Goal: Task Accomplishment & Management: Use online tool/utility

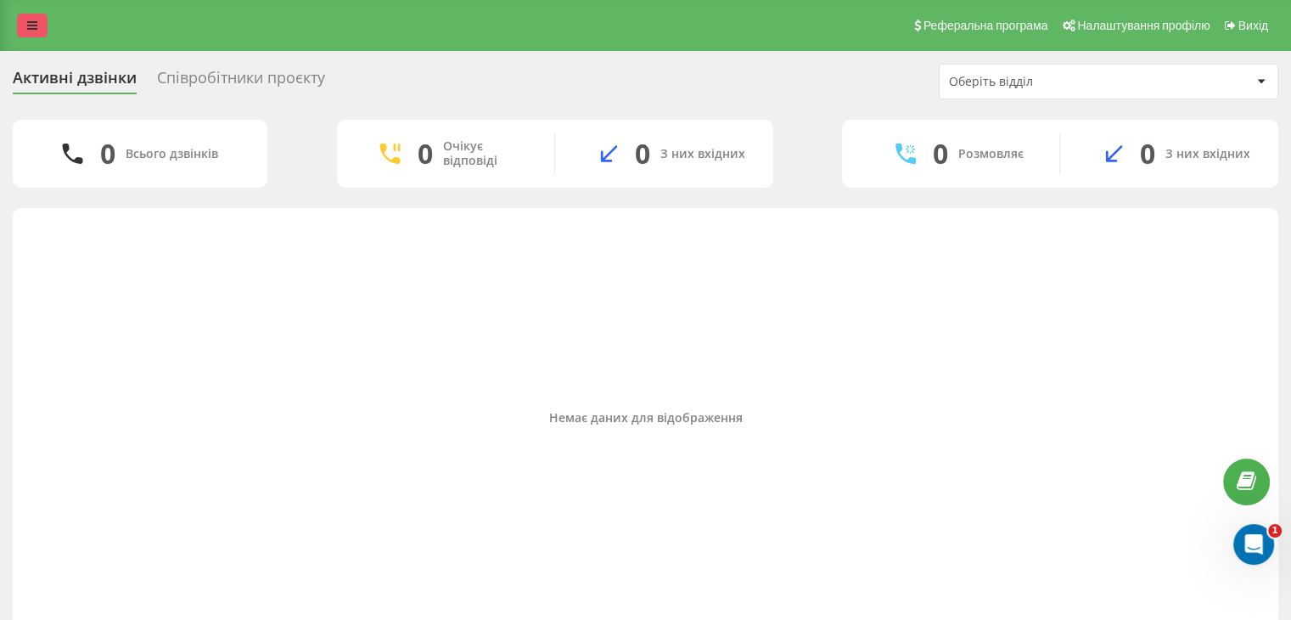
click at [38, 25] on link at bounding box center [32, 26] width 31 height 24
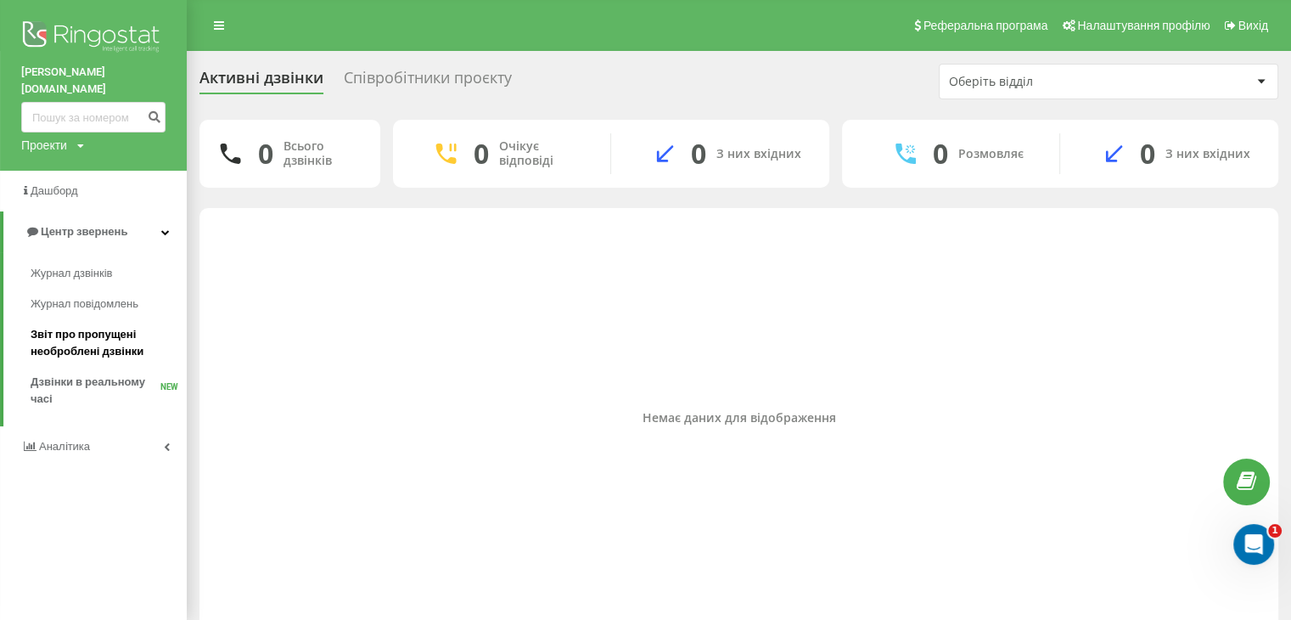
click at [79, 329] on span "Звіт про пропущені необроблені дзвінки" at bounding box center [105, 343] width 148 height 34
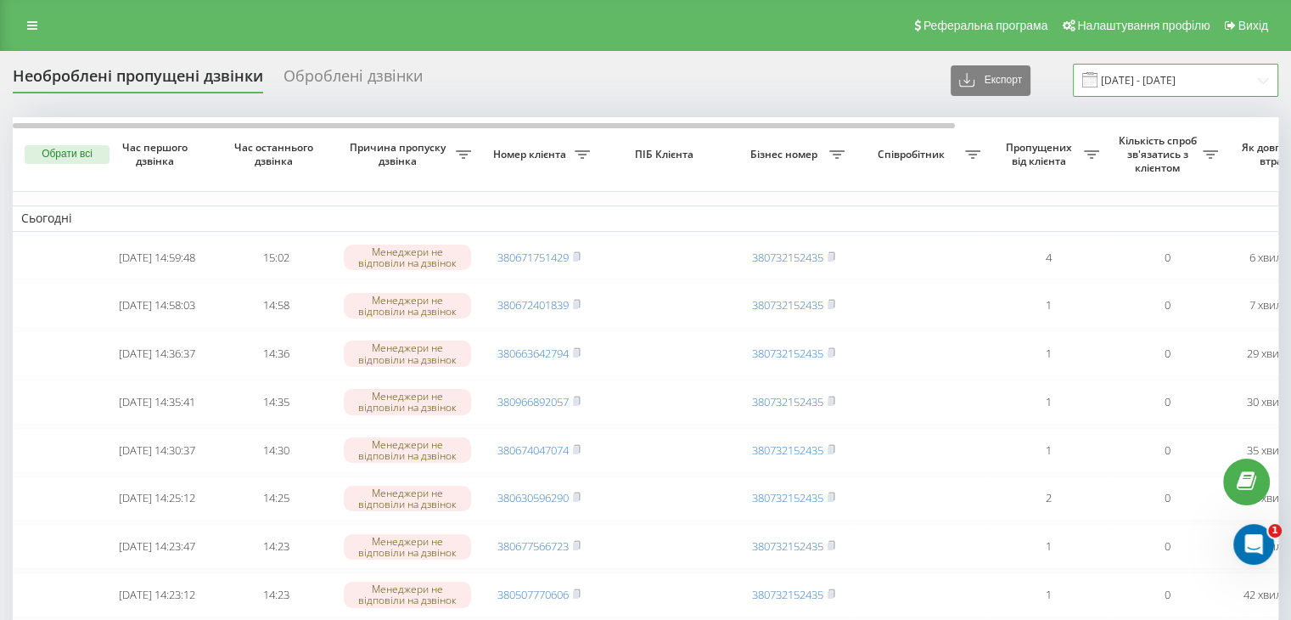
click at [1169, 82] on input "23.08.2025 - 23.09.2025" at bounding box center [1175, 80] width 205 height 33
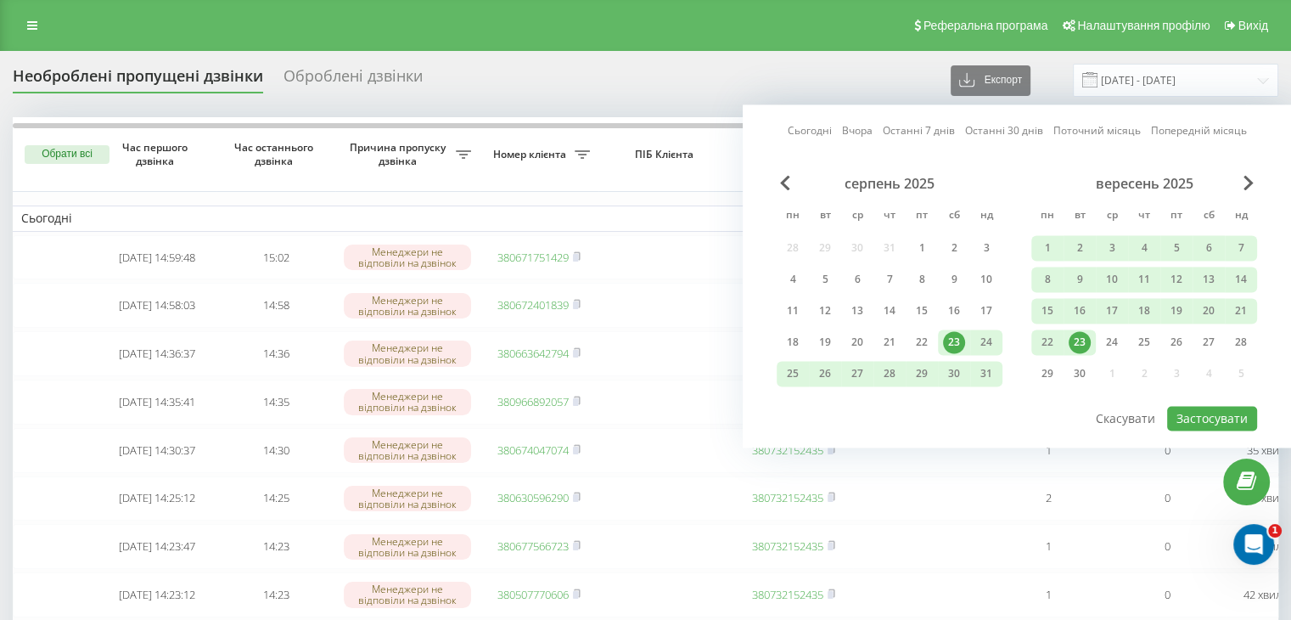
click at [810, 137] on link "Сьогодні" at bounding box center [810, 131] width 44 height 16
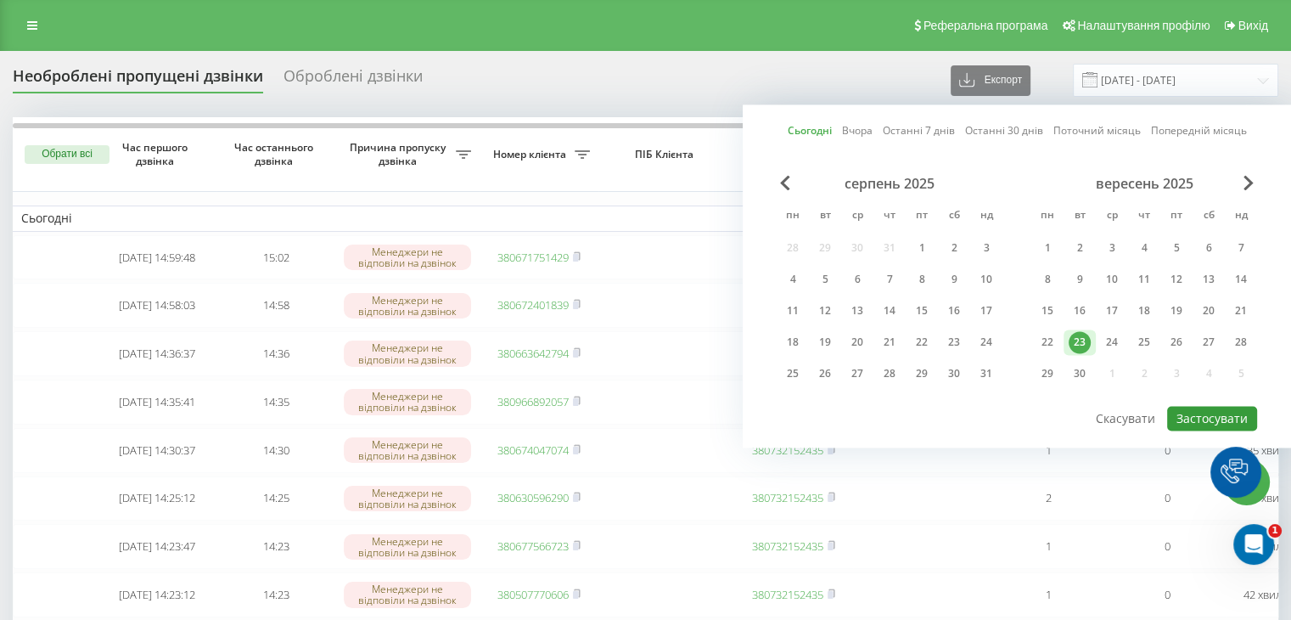
click at [1234, 415] on button "Застосувати" at bounding box center [1213, 418] width 90 height 25
type input "23.09.2025 - 23.09.2025"
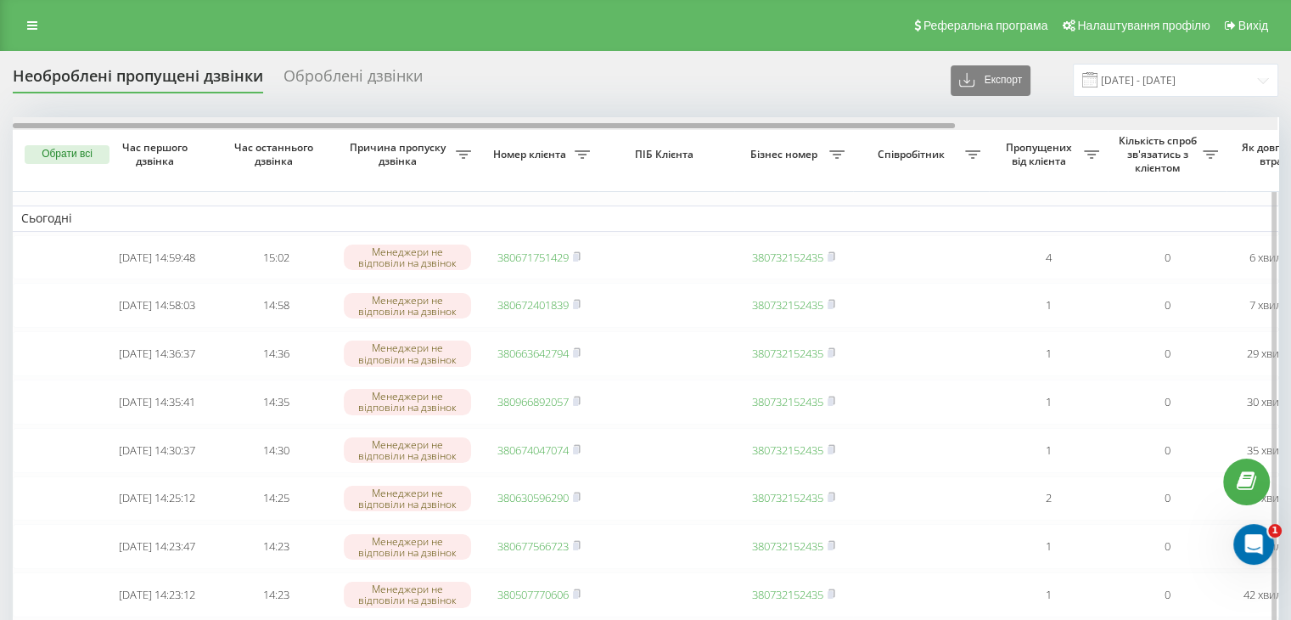
drag, startPoint x: 582, startPoint y: 124, endPoint x: 367, endPoint y: 171, distance: 220.7
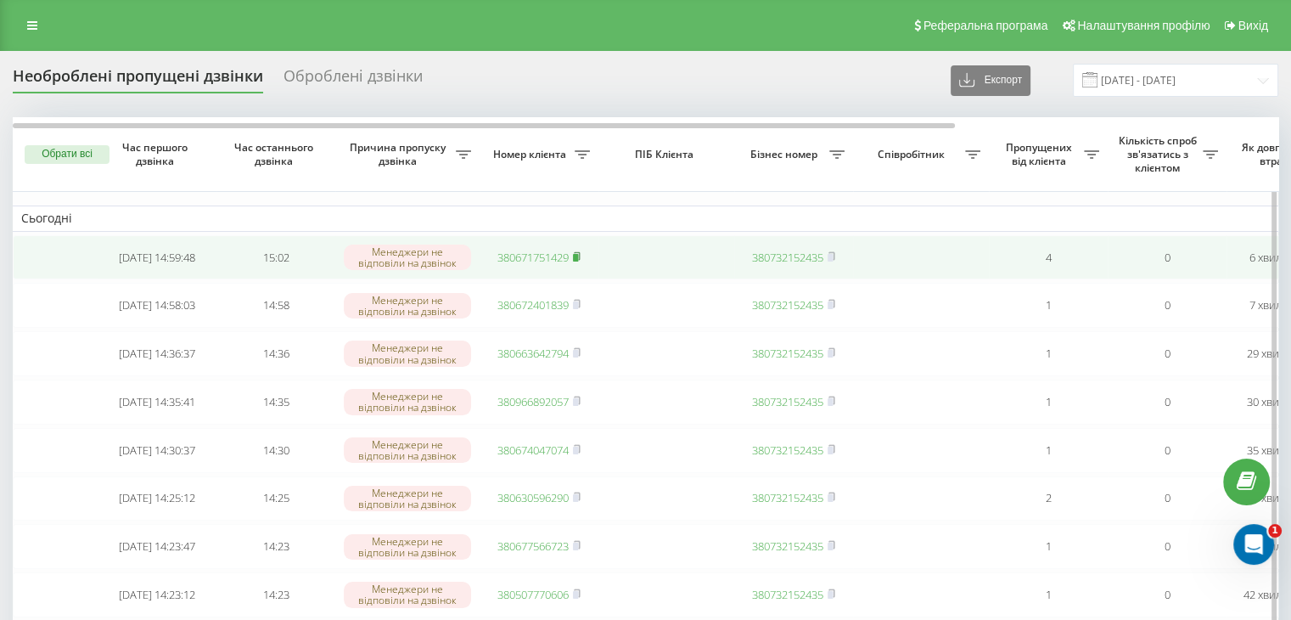
click at [578, 256] on rect at bounding box center [575, 258] width 5 height 8
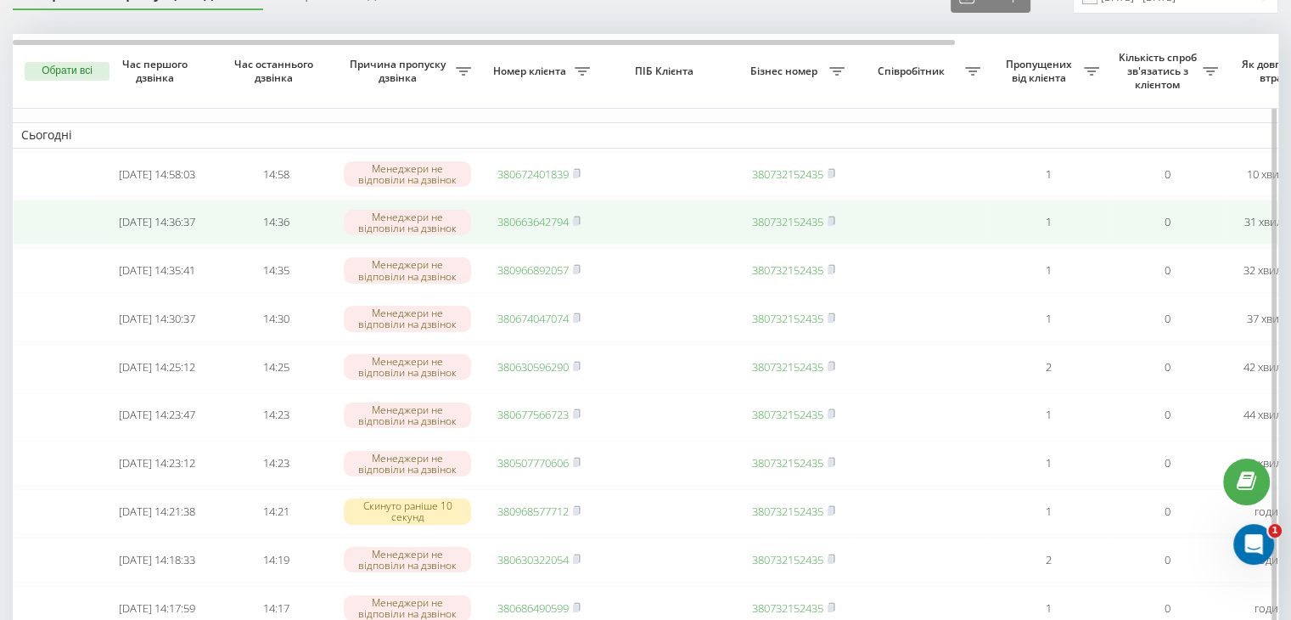
scroll to position [170, 0]
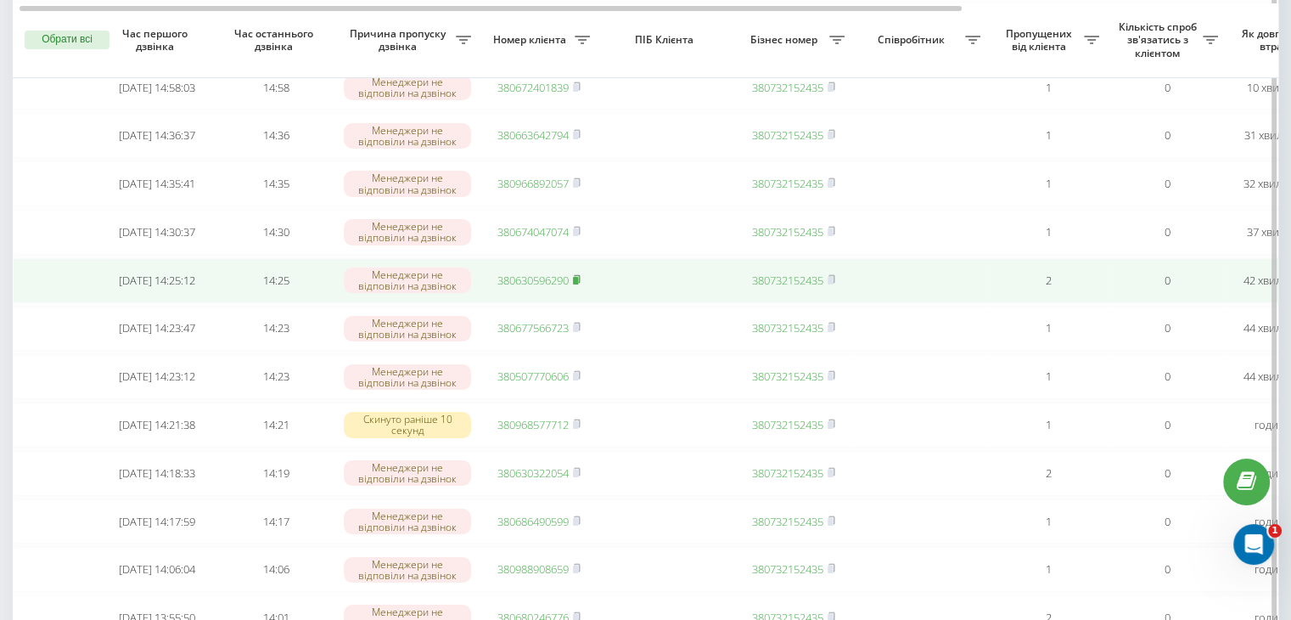
click at [575, 284] on icon at bounding box center [577, 279] width 8 height 10
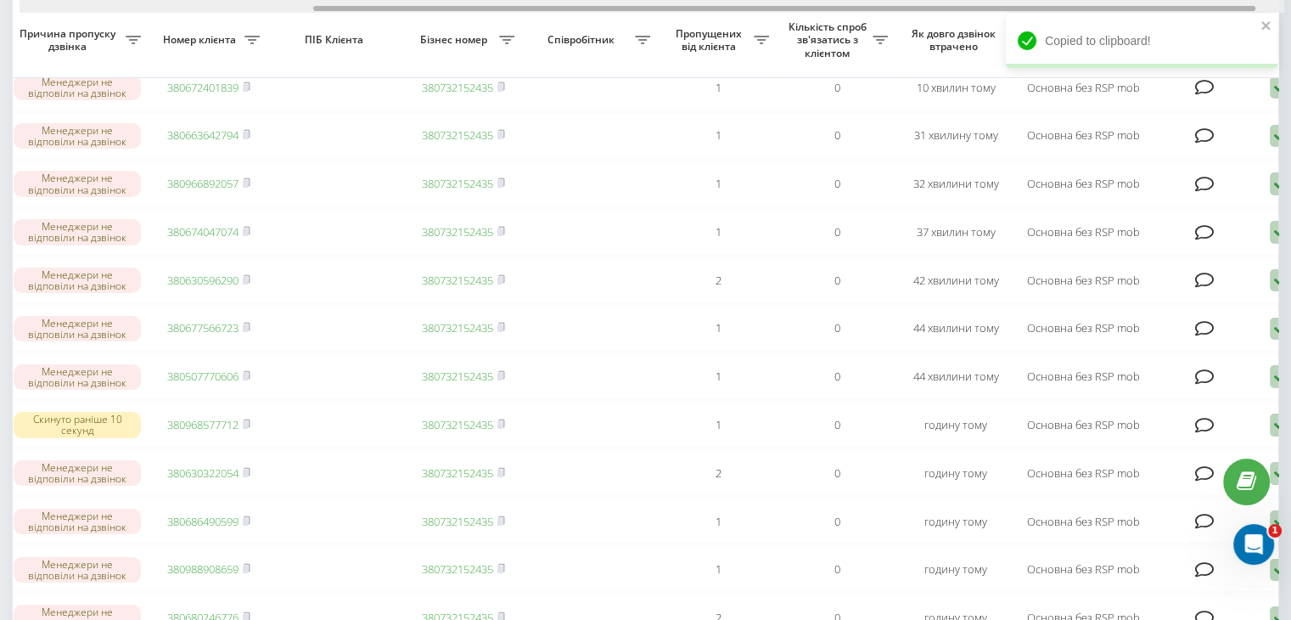
scroll to position [0, 431]
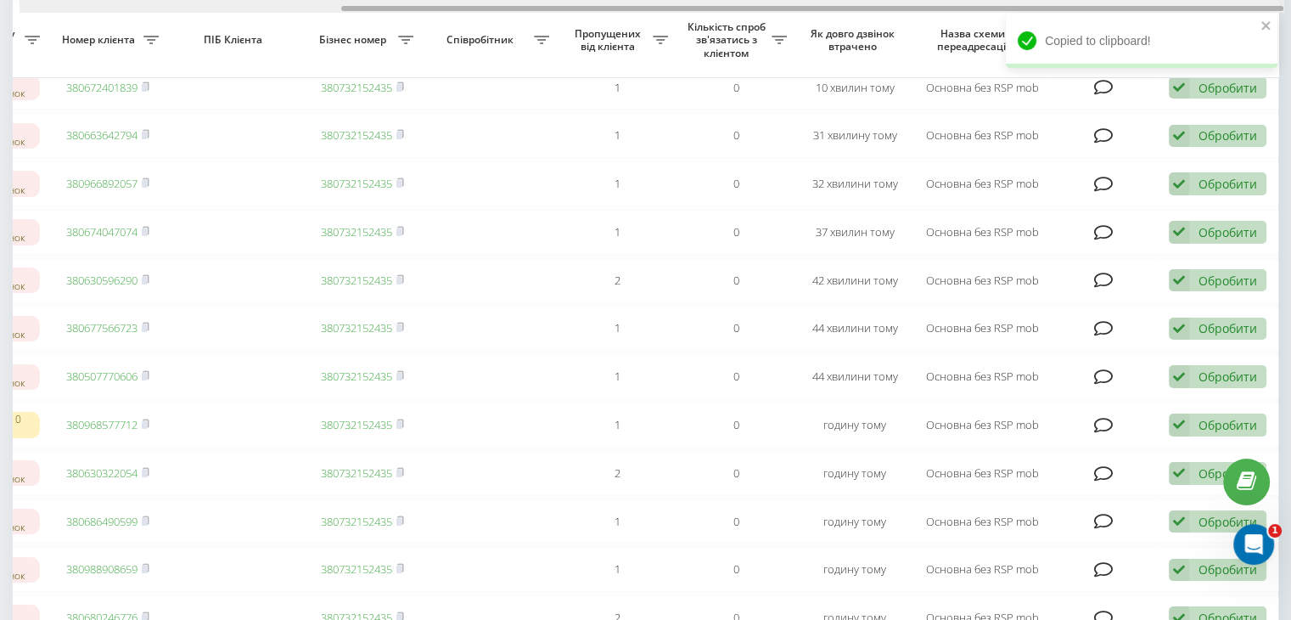
drag, startPoint x: 569, startPoint y: 7, endPoint x: 1121, endPoint y: 72, distance: 555.8
click at [1115, 71] on div "balka-book.com Проекти balka-book.com Дашборд Центр звернень Журнал дзвінків Жу…" at bounding box center [645, 140] width 1291 height 620
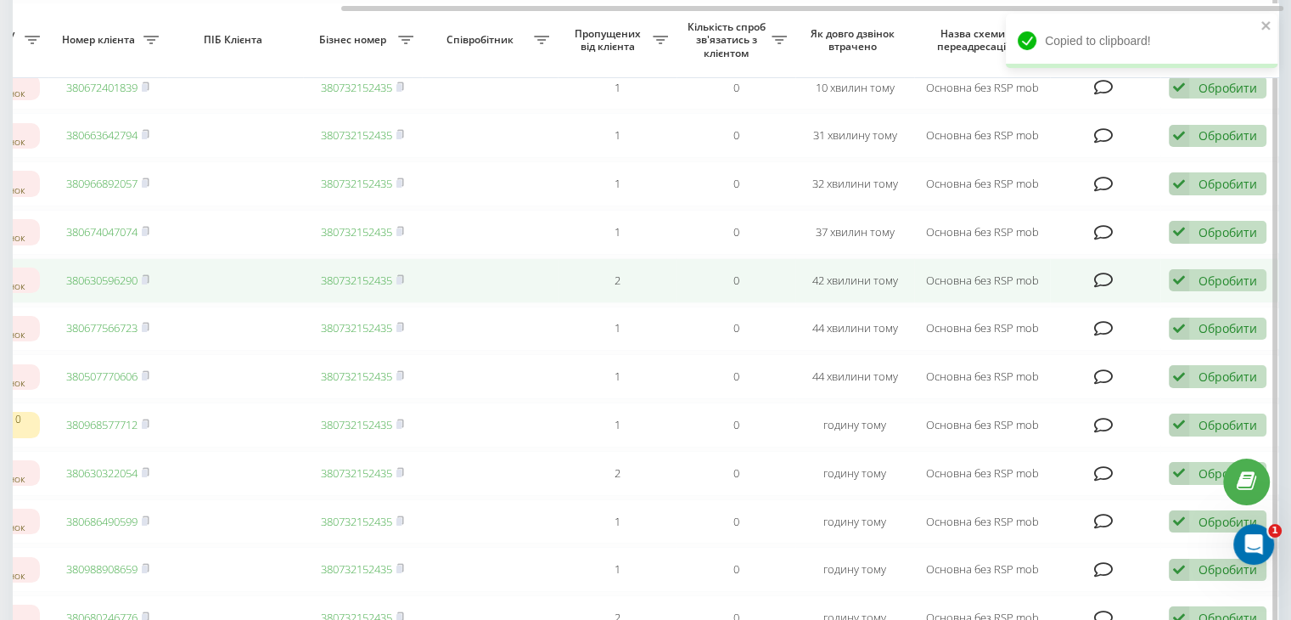
click at [1224, 289] on div "Обробити" at bounding box center [1228, 281] width 59 height 16
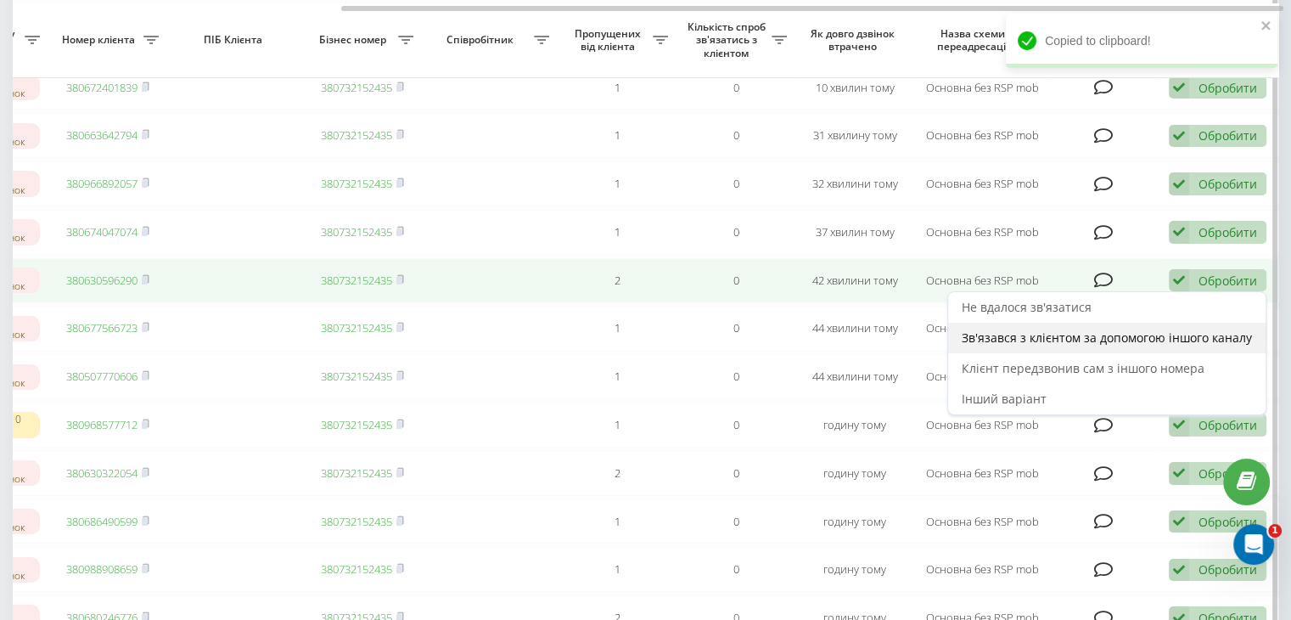
click at [1142, 346] on span "Зв'язався з клієнтом за допомогою іншого каналу" at bounding box center [1107, 337] width 290 height 16
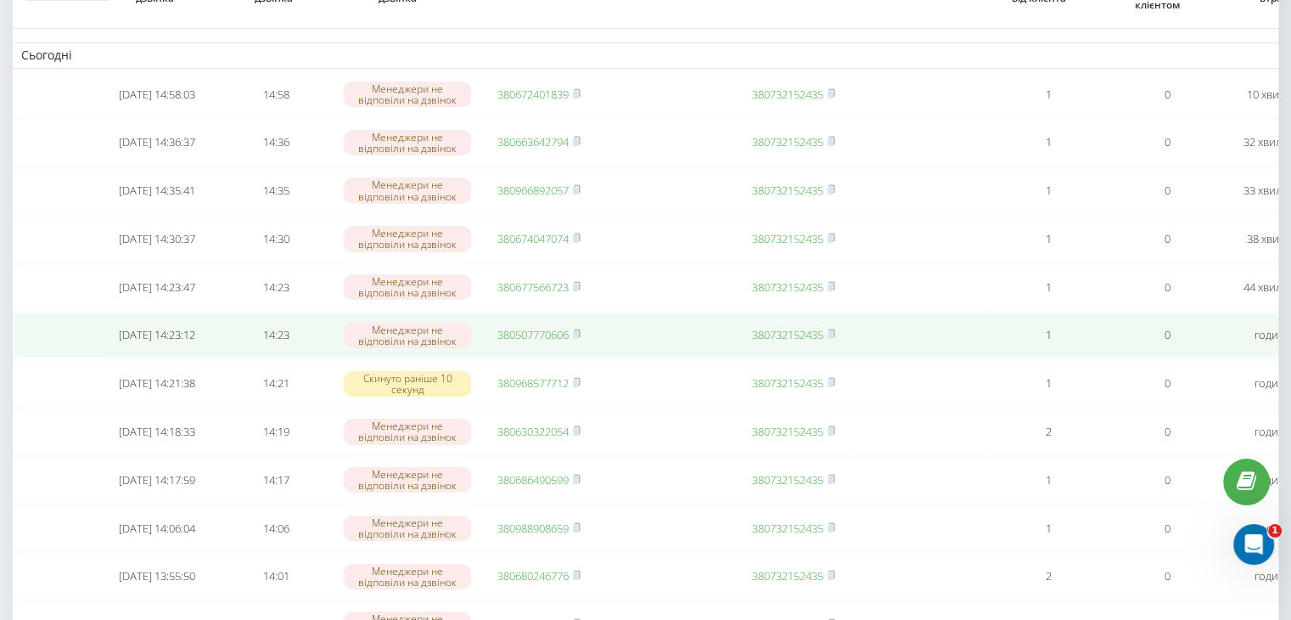
scroll to position [340, 0]
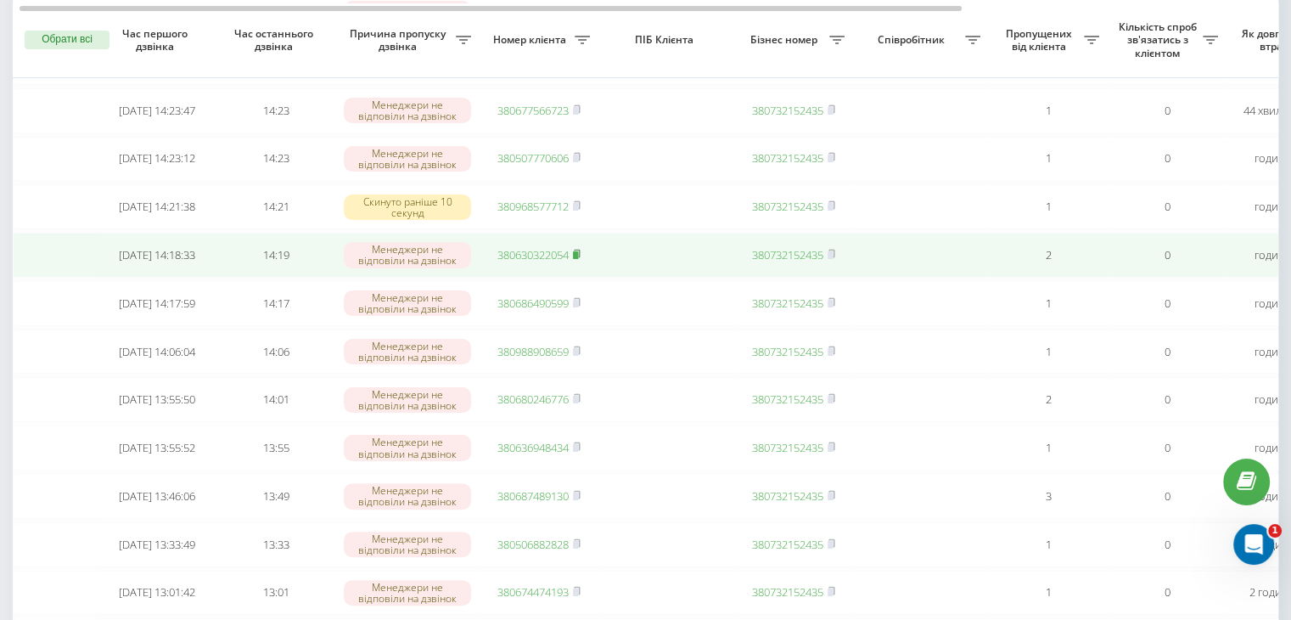
click at [577, 262] on span at bounding box center [577, 254] width 8 height 15
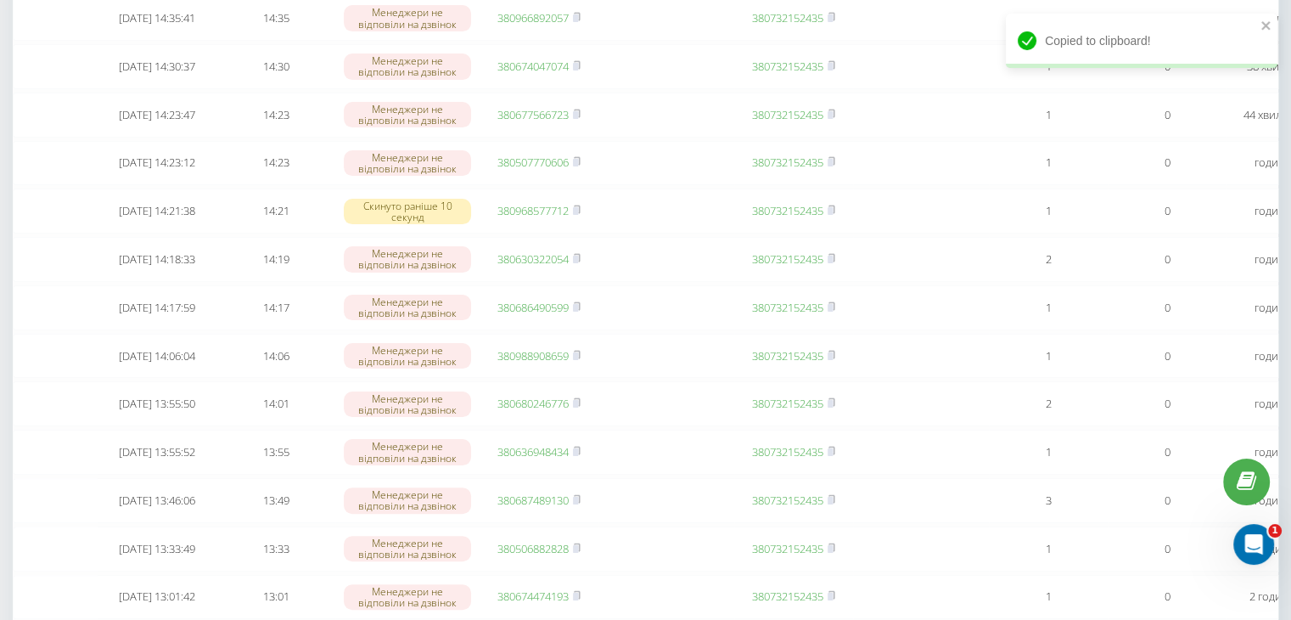
scroll to position [0, 0]
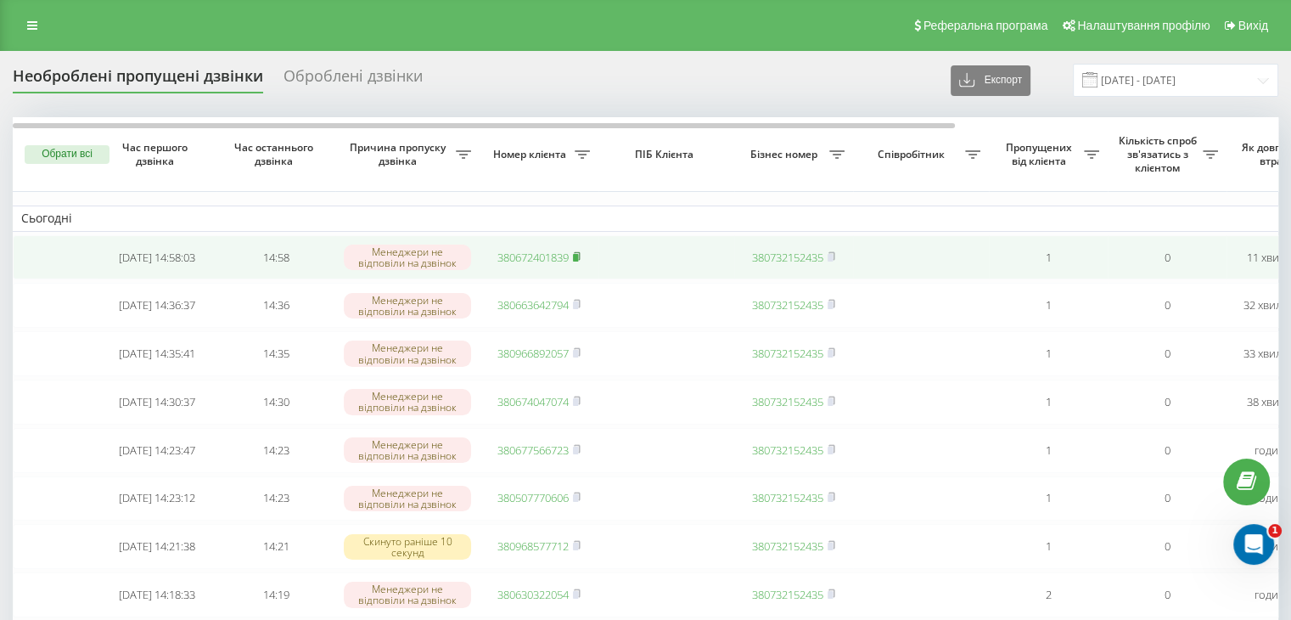
click at [580, 254] on icon at bounding box center [577, 255] width 6 height 8
click at [578, 259] on rect at bounding box center [575, 258] width 5 height 8
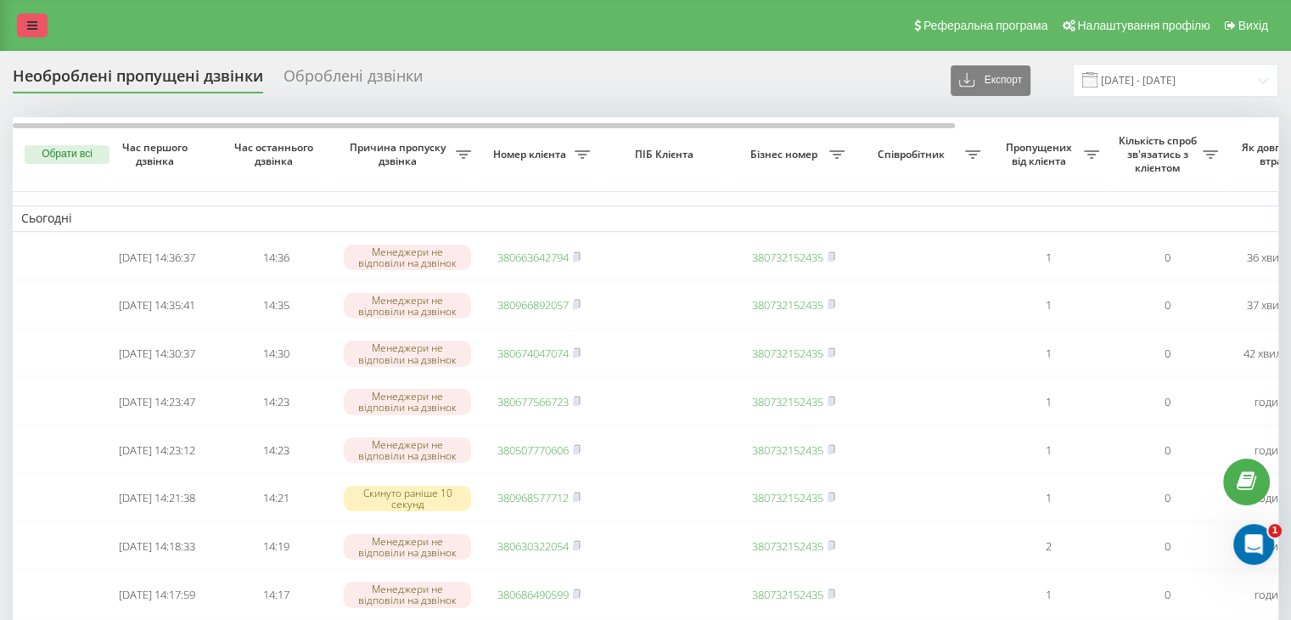
click at [20, 31] on link at bounding box center [32, 26] width 31 height 24
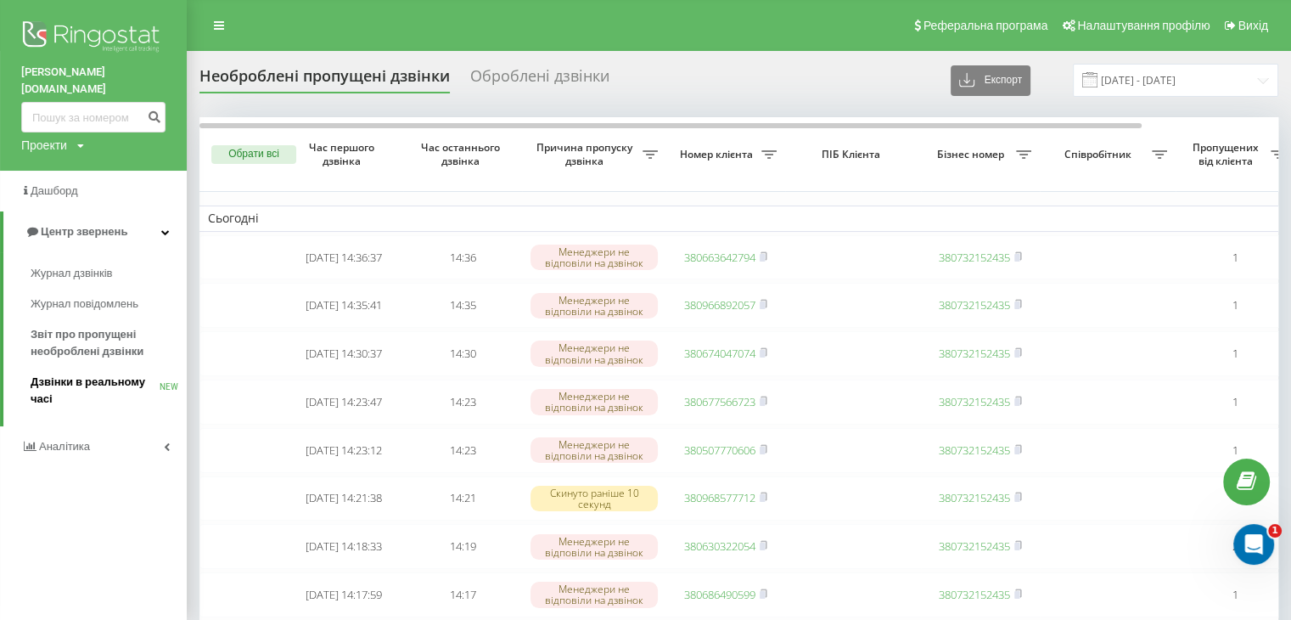
click at [121, 374] on span "Дзвінки в реальному часі" at bounding box center [95, 391] width 129 height 34
